Goal: Navigation & Orientation: Find specific page/section

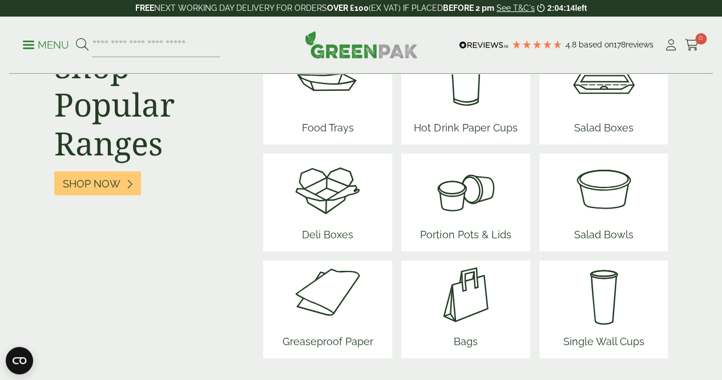
scroll to position [1541, 0]
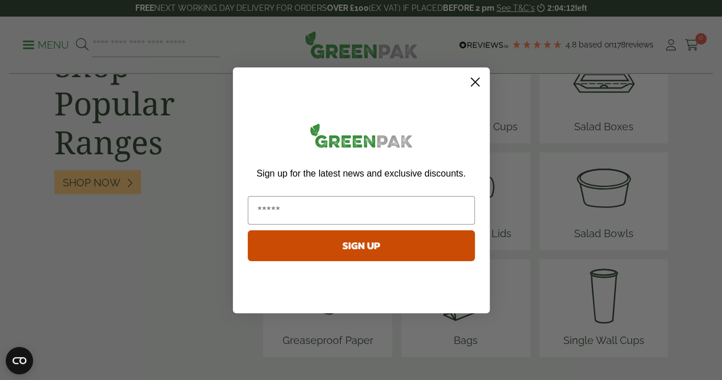
click at [480, 78] on circle "Close dialog" at bounding box center [474, 81] width 19 height 19
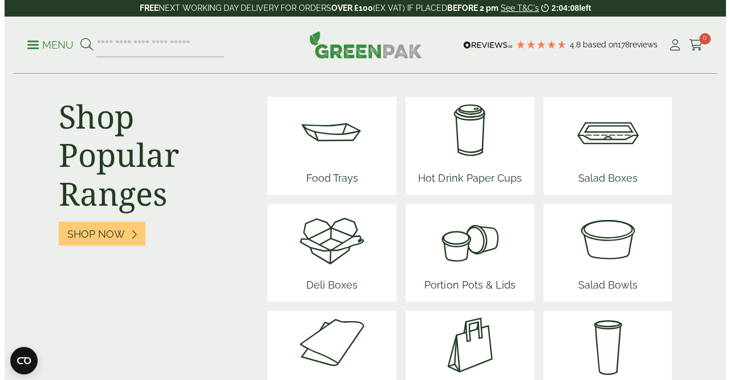
scroll to position [1427, 0]
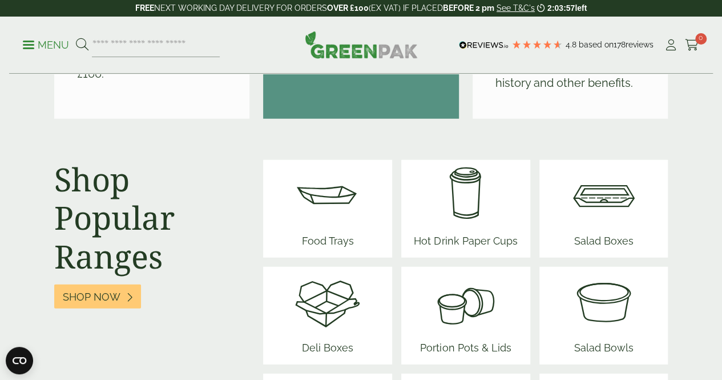
click at [19, 43] on div "Menu 4.8 Based on 178 reviews My Account" at bounding box center [361, 45] width 704 height 57
click at [29, 47] on link "Menu" at bounding box center [46, 43] width 46 height 11
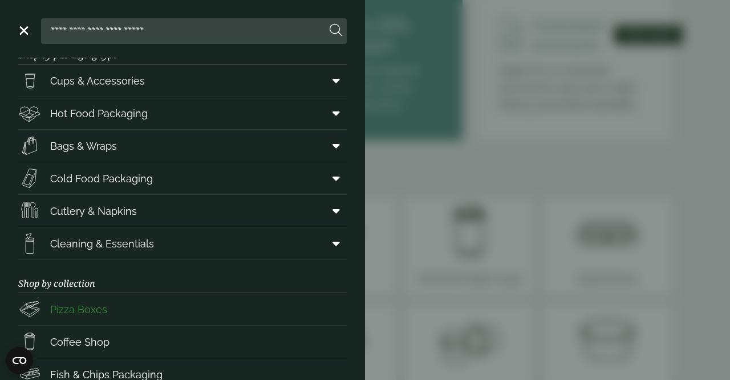
scroll to position [0, 0]
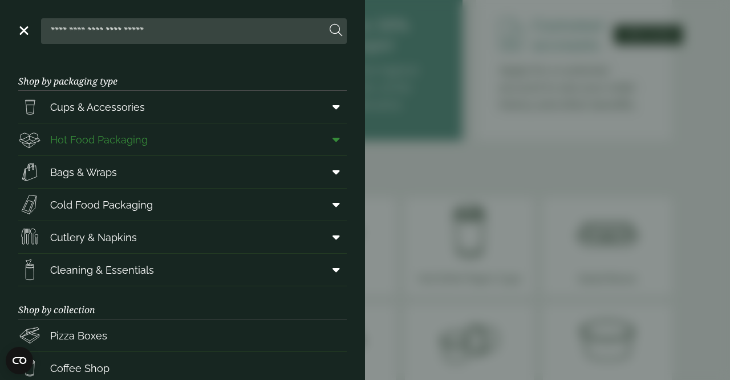
click at [333, 139] on icon at bounding box center [336, 139] width 7 height 11
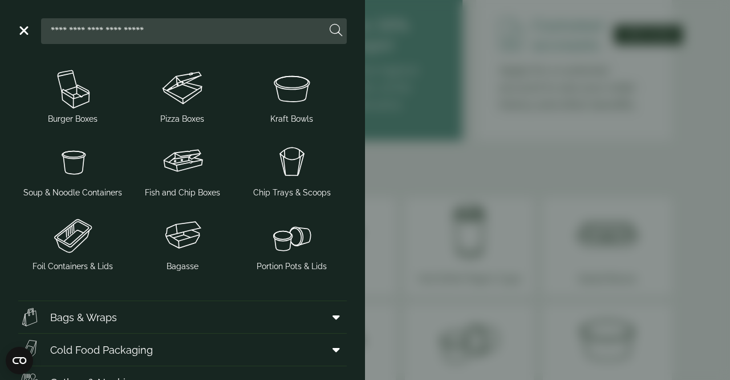
scroll to position [285, 0]
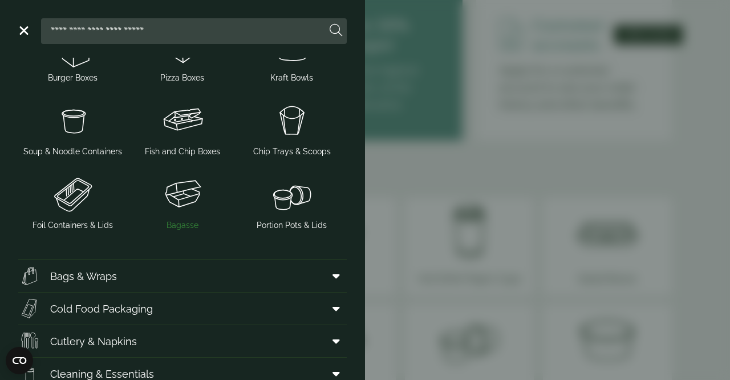
click at [176, 217] on img at bounding box center [182, 194] width 100 height 46
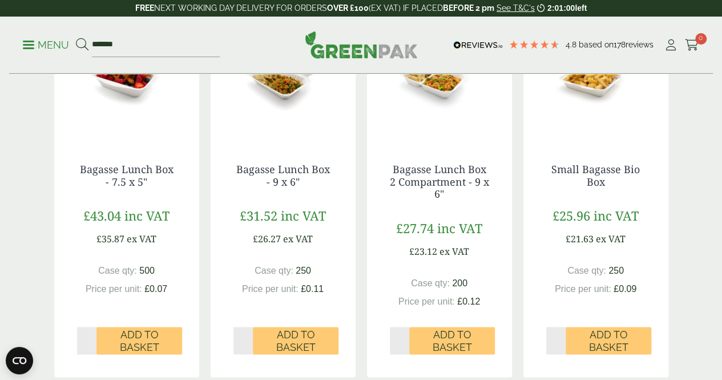
scroll to position [674, 0]
